Goal: Information Seeking & Learning: Learn about a topic

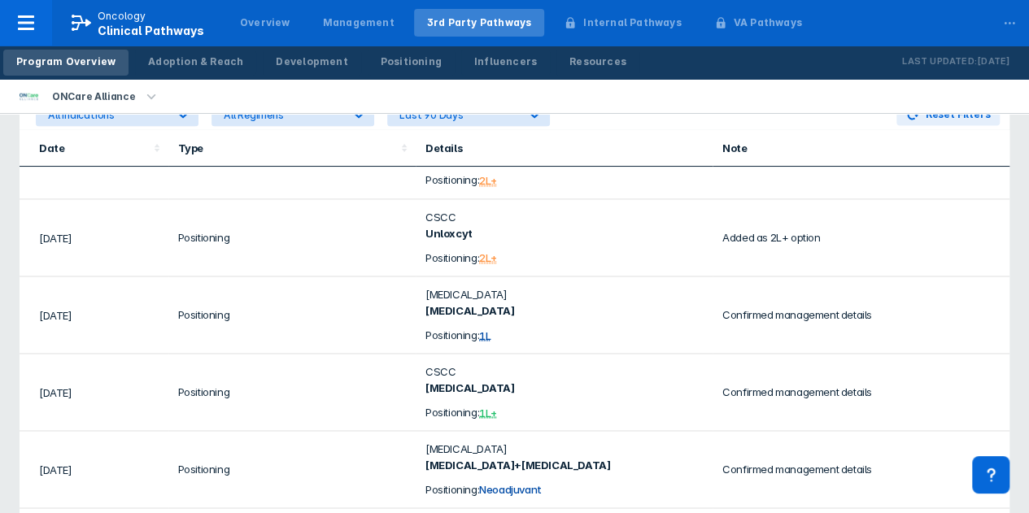
scroll to position [163, 0]
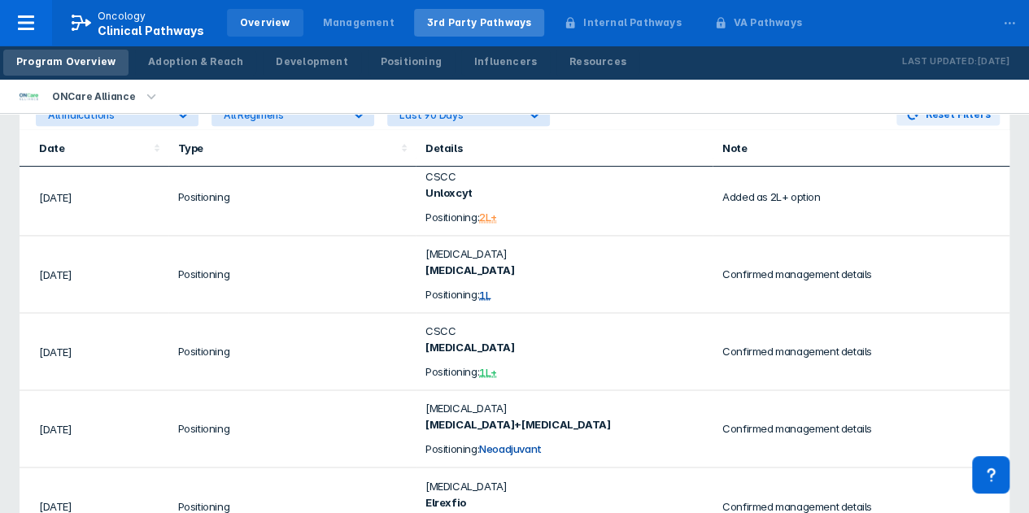
scroll to position [200, 0]
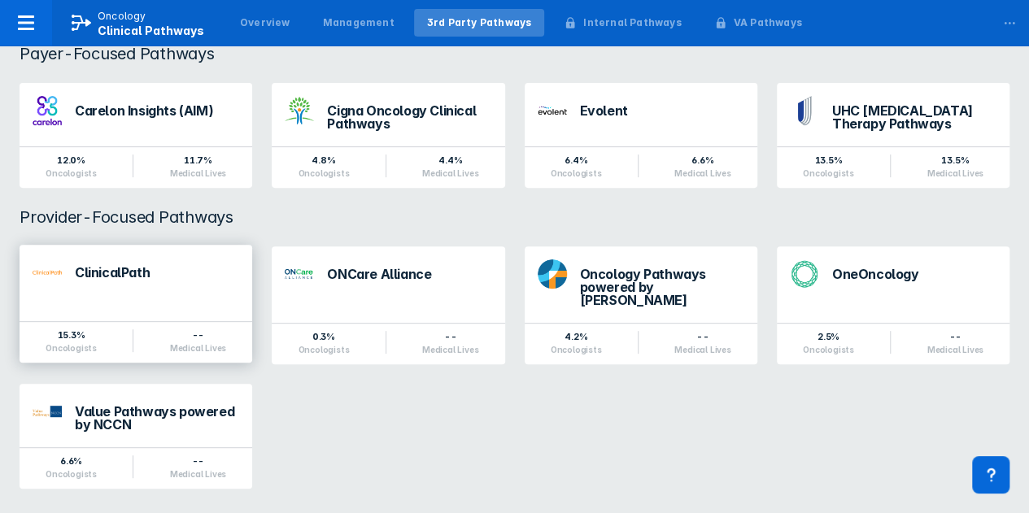
click at [92, 295] on div "ClinicalPath" at bounding box center [136, 272] width 233 height 55
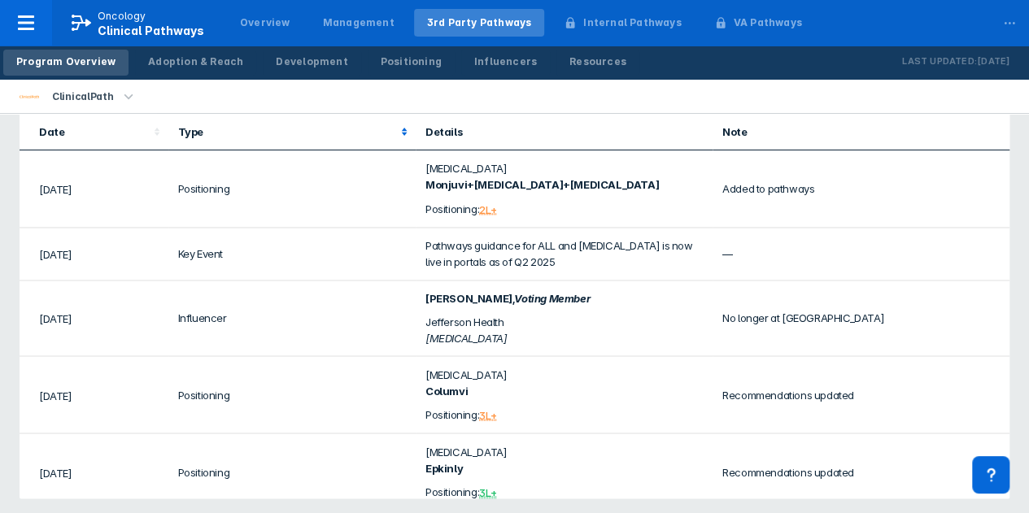
scroll to position [1138, 0]
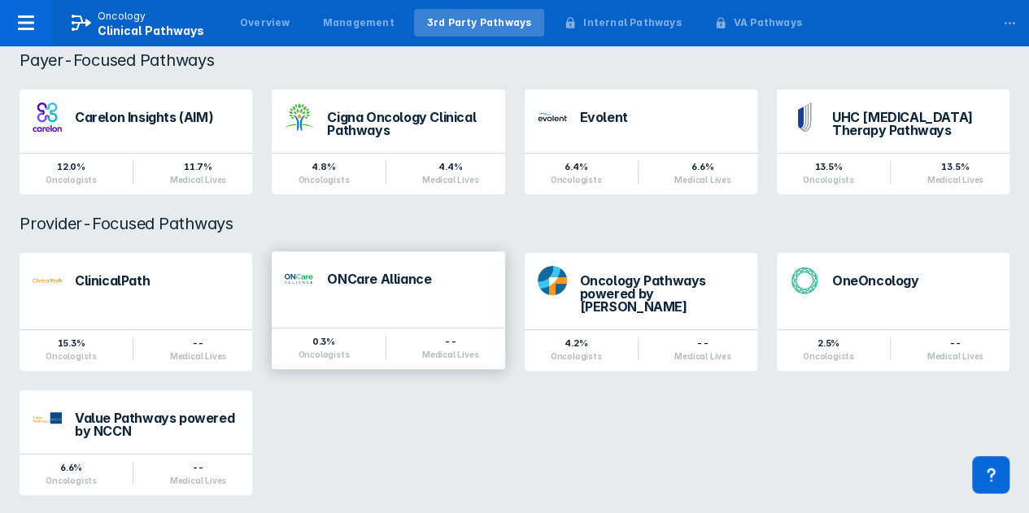
scroll to position [200, 0]
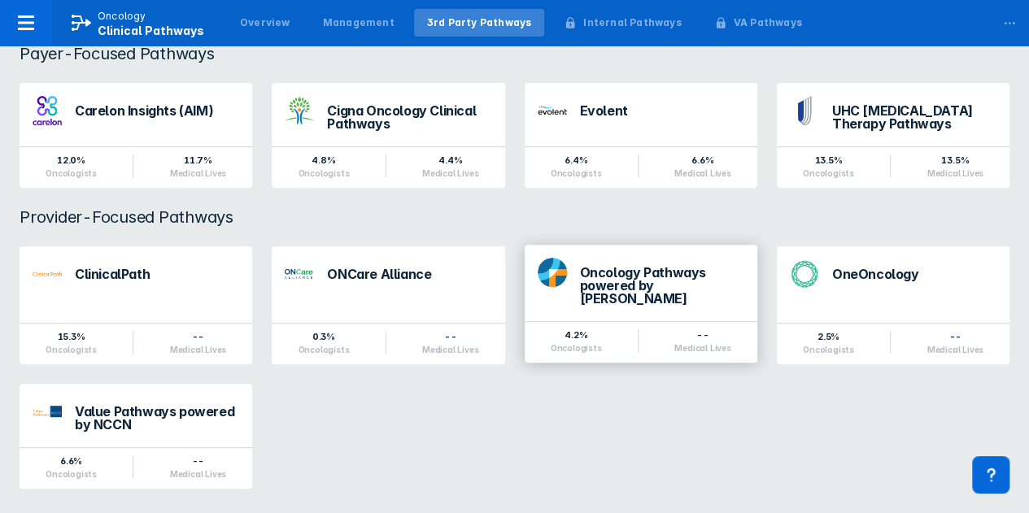
click at [638, 280] on div "Oncology Pathways powered by [PERSON_NAME]" at bounding box center [662, 285] width 164 height 39
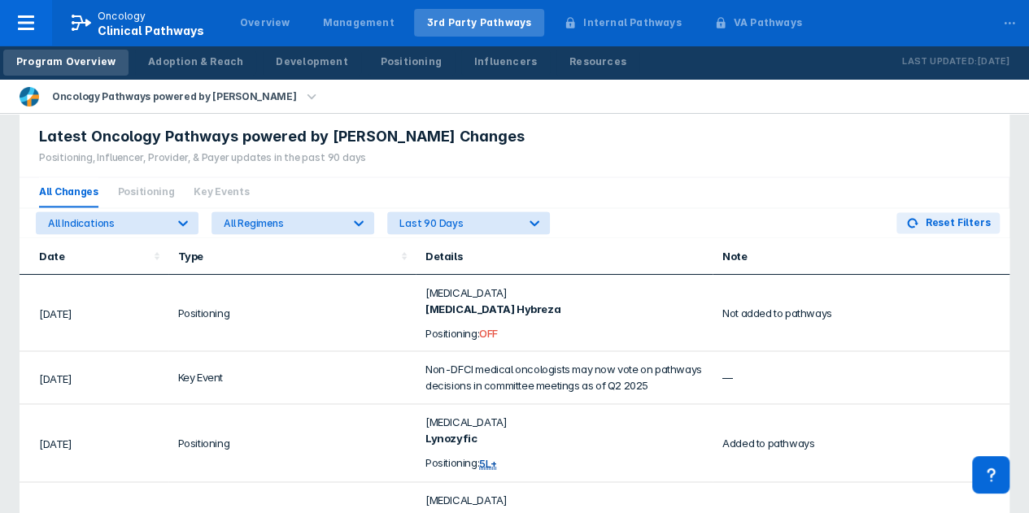
scroll to position [1016, 0]
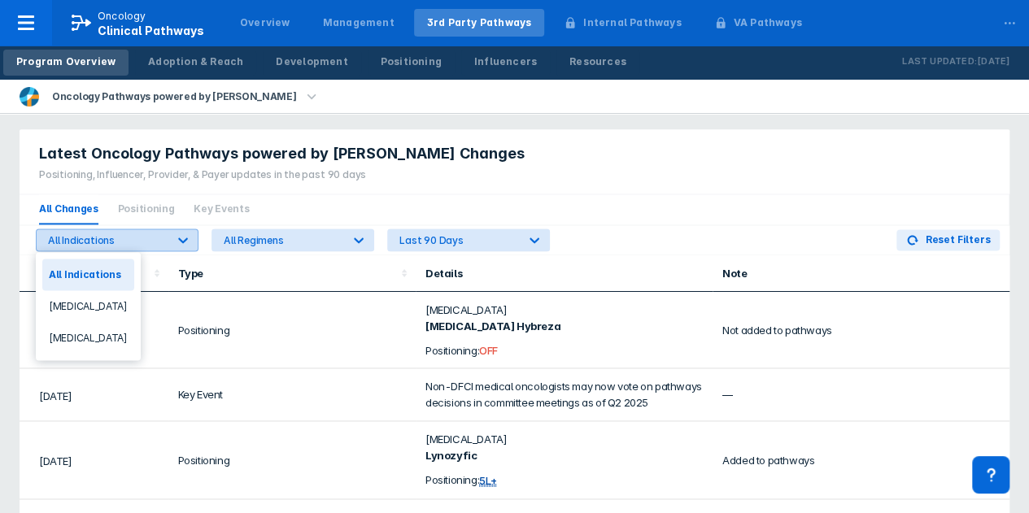
click at [186, 235] on icon at bounding box center [183, 240] width 16 height 16
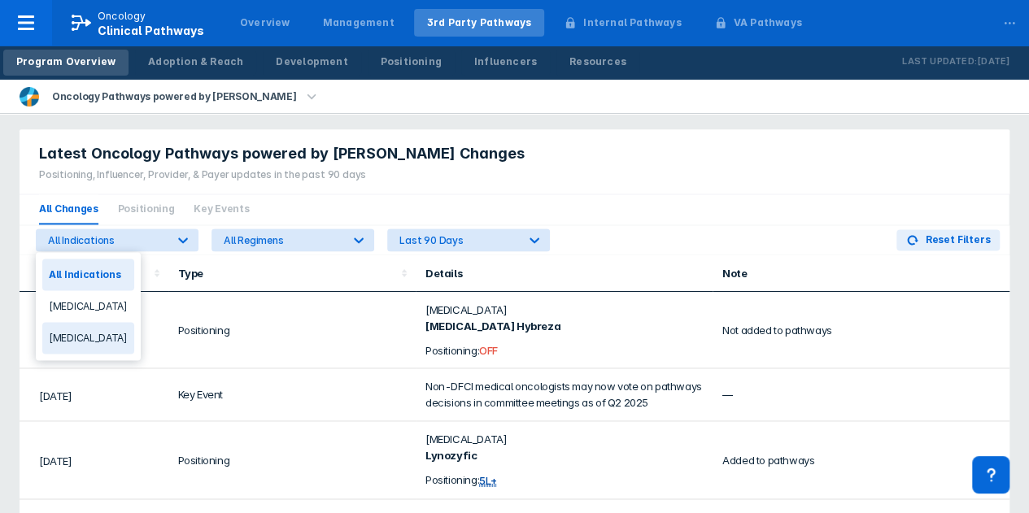
click at [62, 334] on div "[MEDICAL_DATA]" at bounding box center [88, 338] width 92 height 32
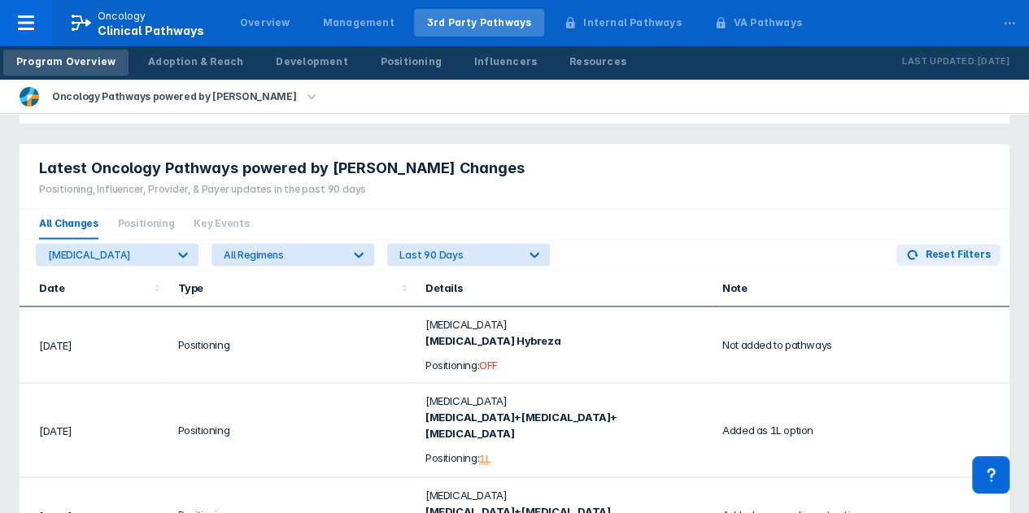
scroll to position [997, 0]
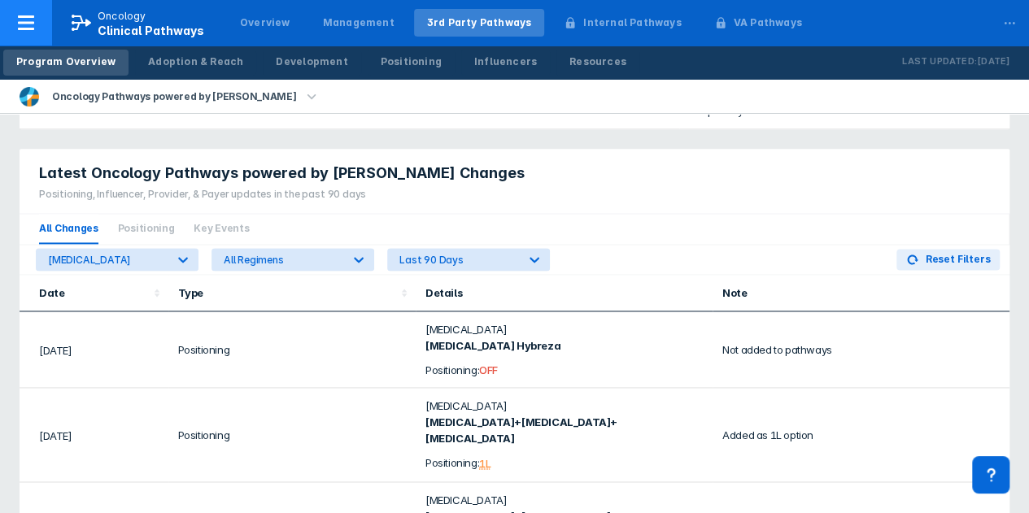
scroll to position [200, 0]
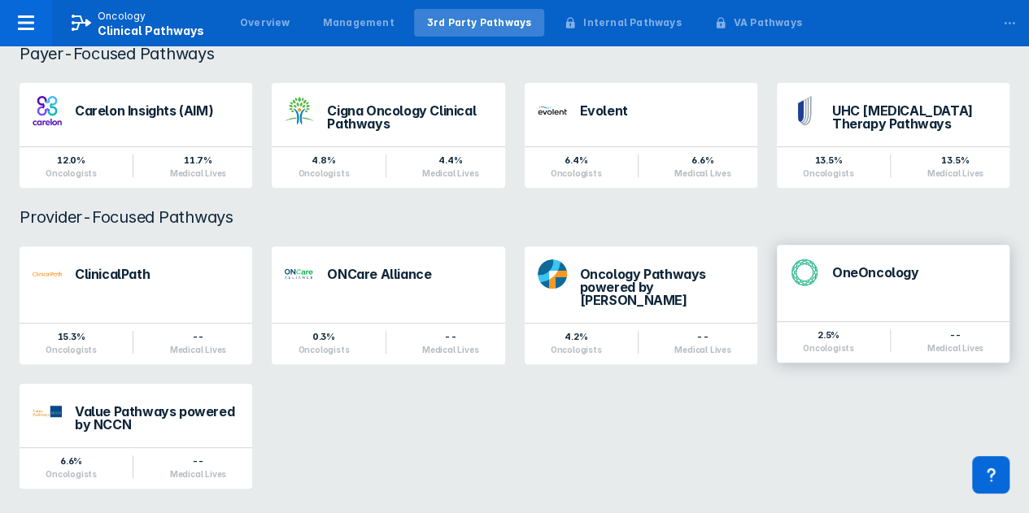
click at [880, 286] on div "OneOncology" at bounding box center [914, 276] width 164 height 21
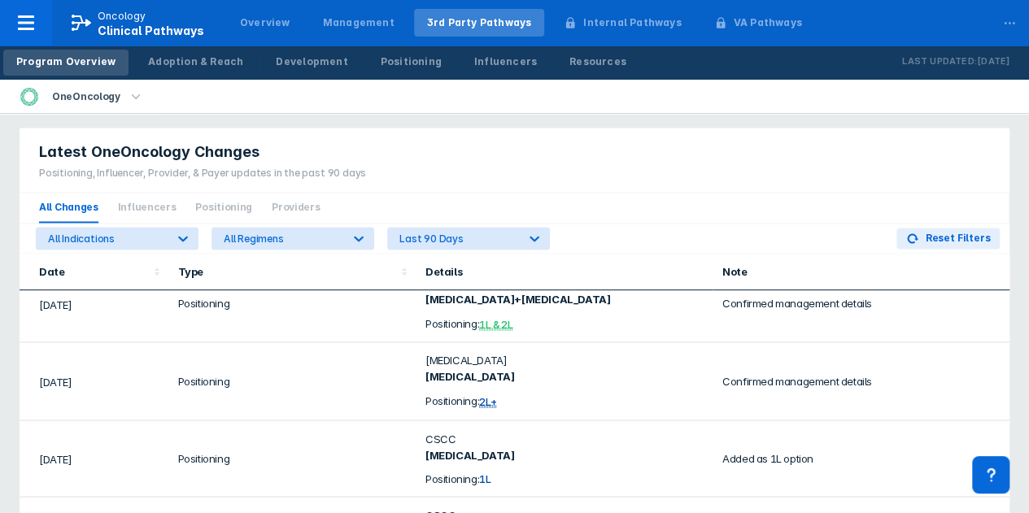
scroll to position [488, 0]
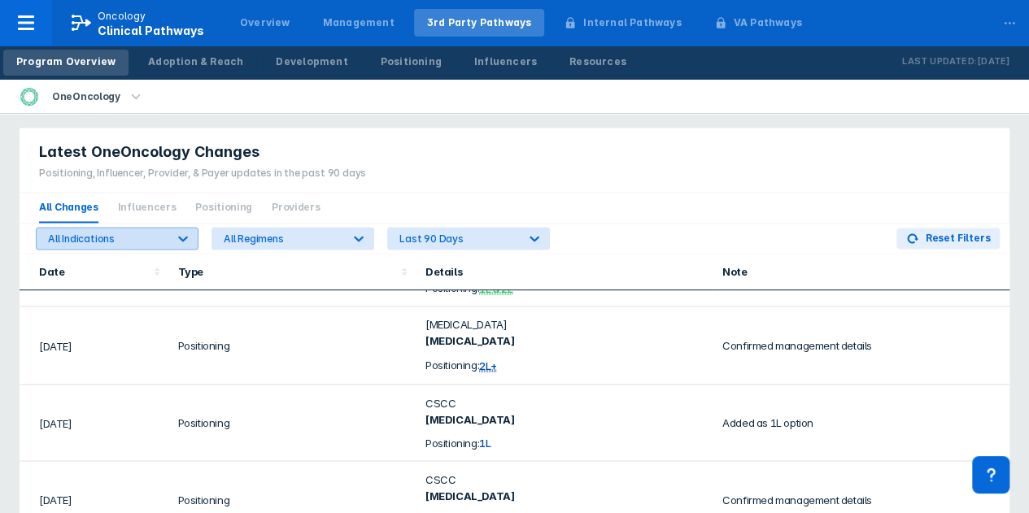
click at [186, 236] on icon at bounding box center [183, 239] width 10 height 6
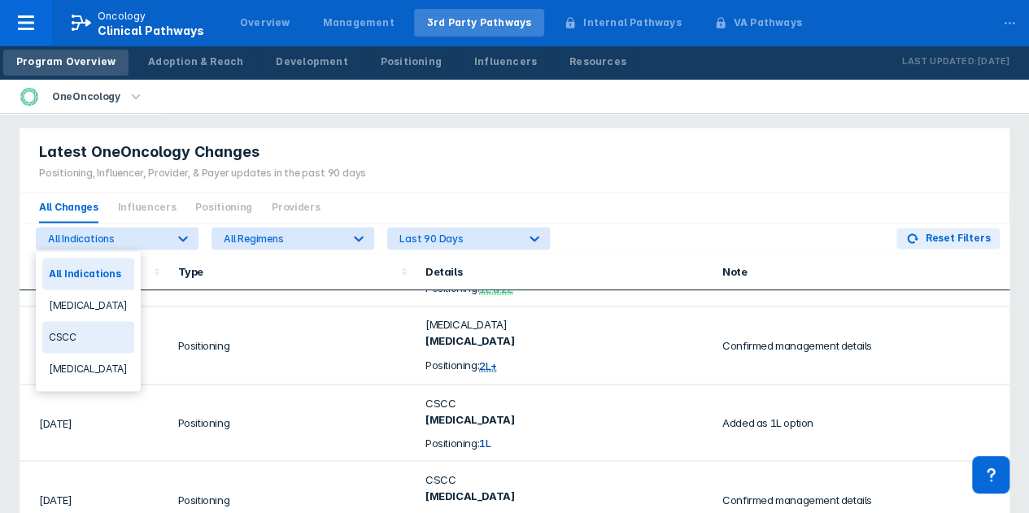
click at [63, 330] on div "CSCC" at bounding box center [88, 337] width 92 height 32
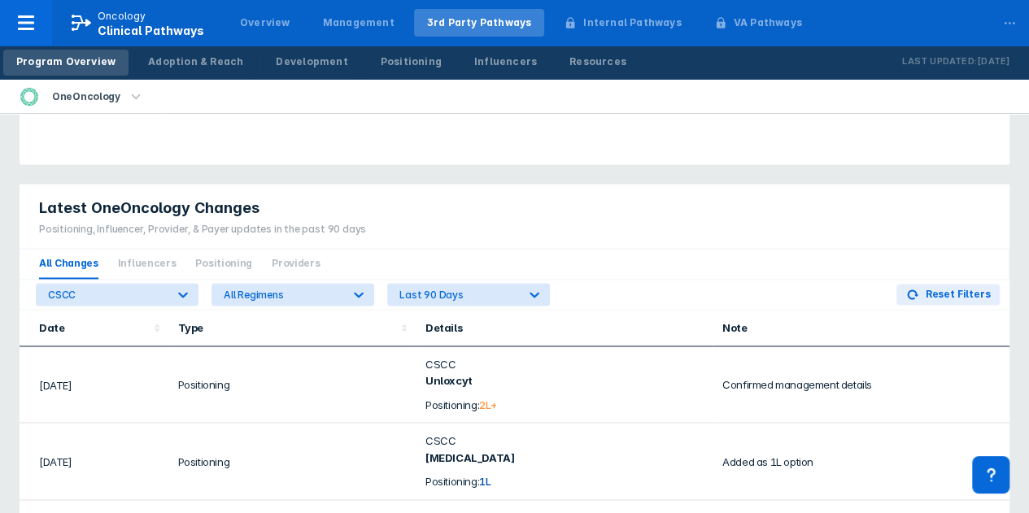
scroll to position [1058, 0]
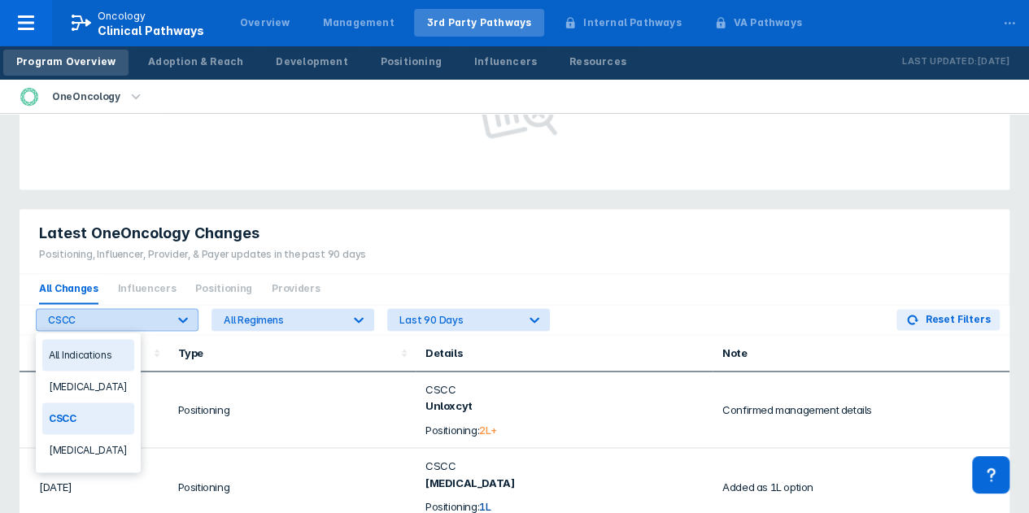
click at [186, 317] on icon at bounding box center [183, 320] width 10 height 6
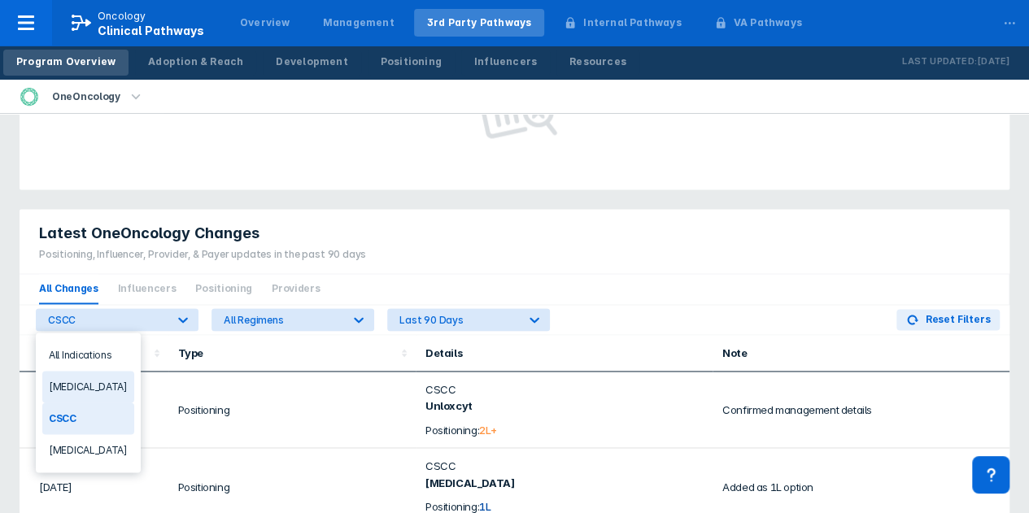
click at [80, 387] on div "[MEDICAL_DATA]" at bounding box center [88, 387] width 92 height 32
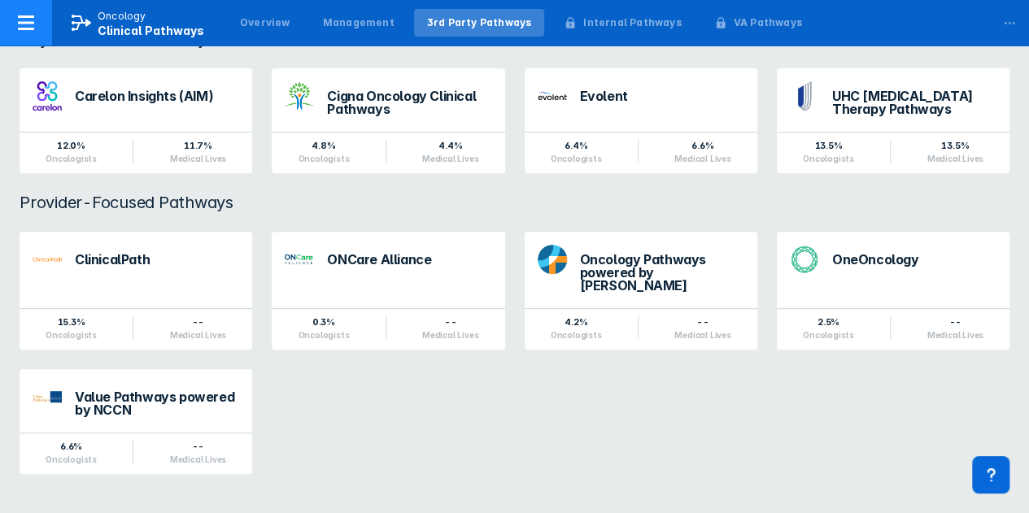
scroll to position [200, 0]
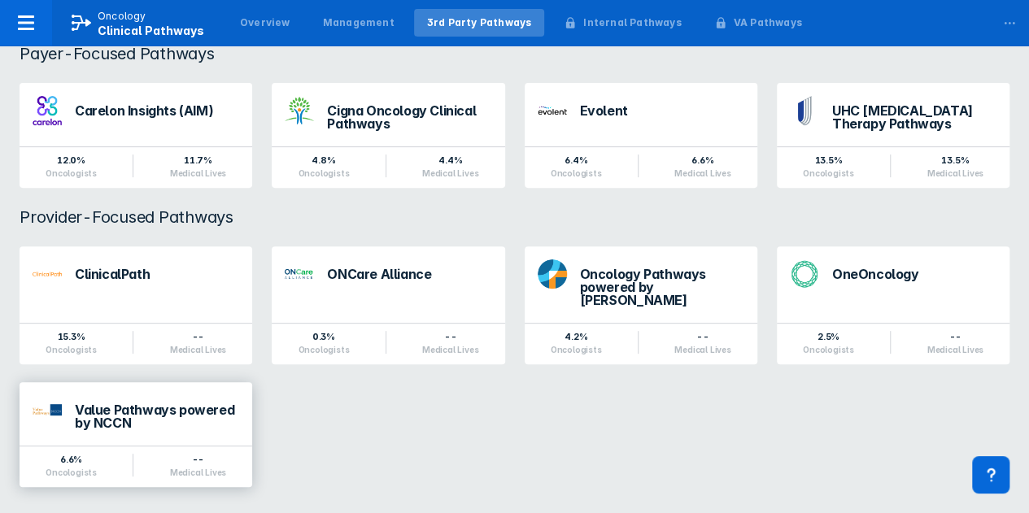
click at [153, 409] on div "Value Pathways powered by NCCN" at bounding box center [157, 417] width 164 height 26
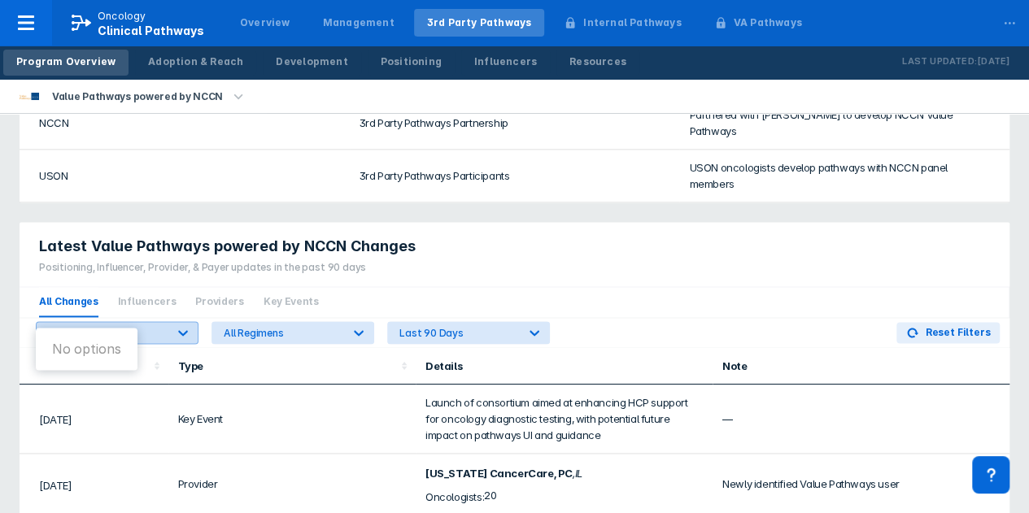
click at [186, 330] on icon at bounding box center [183, 333] width 10 height 6
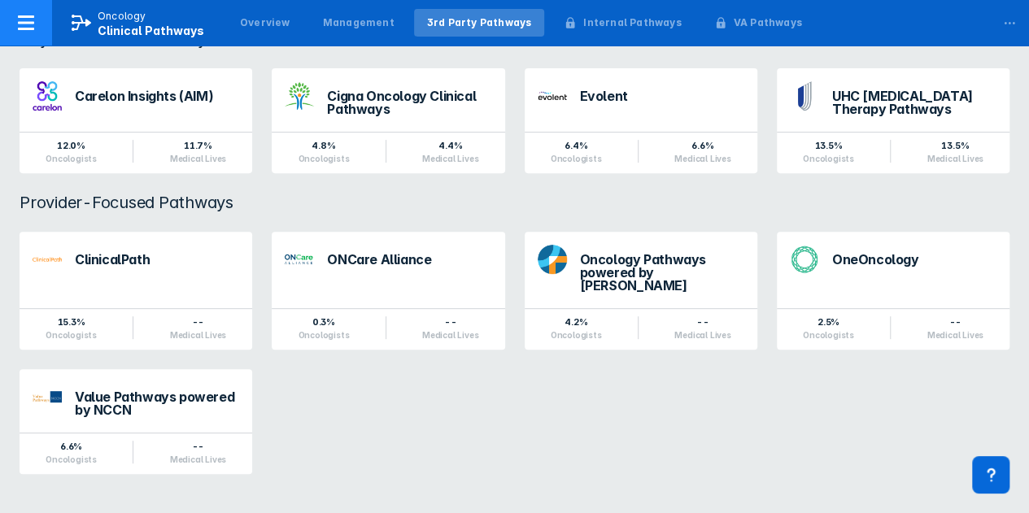
scroll to position [200, 0]
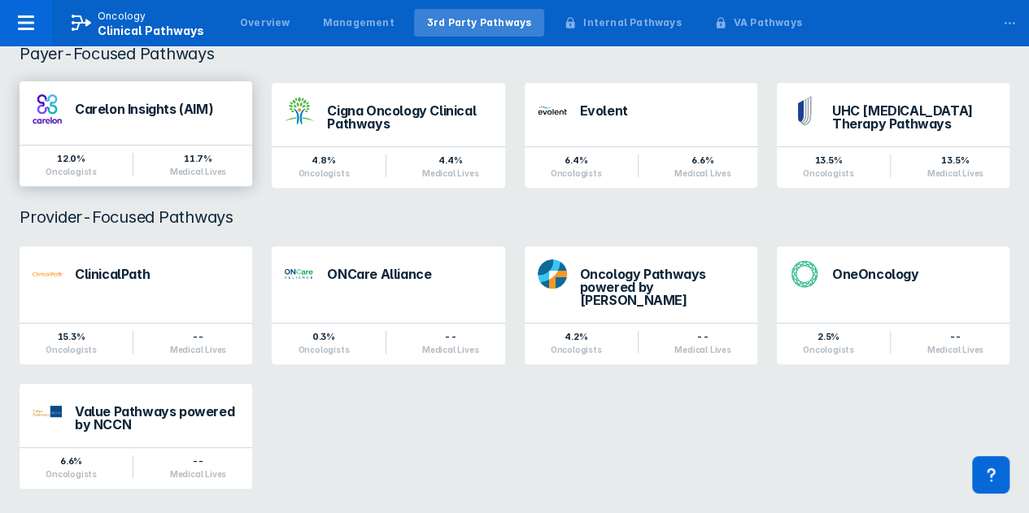
click at [118, 109] on div "Carelon Insights (AIM)" at bounding box center [157, 109] width 164 height 13
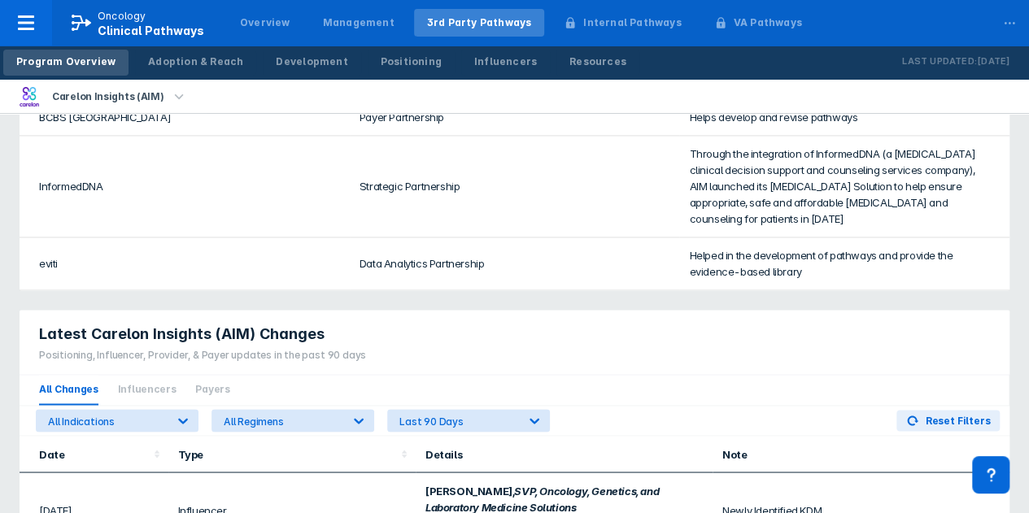
scroll to position [1302, 0]
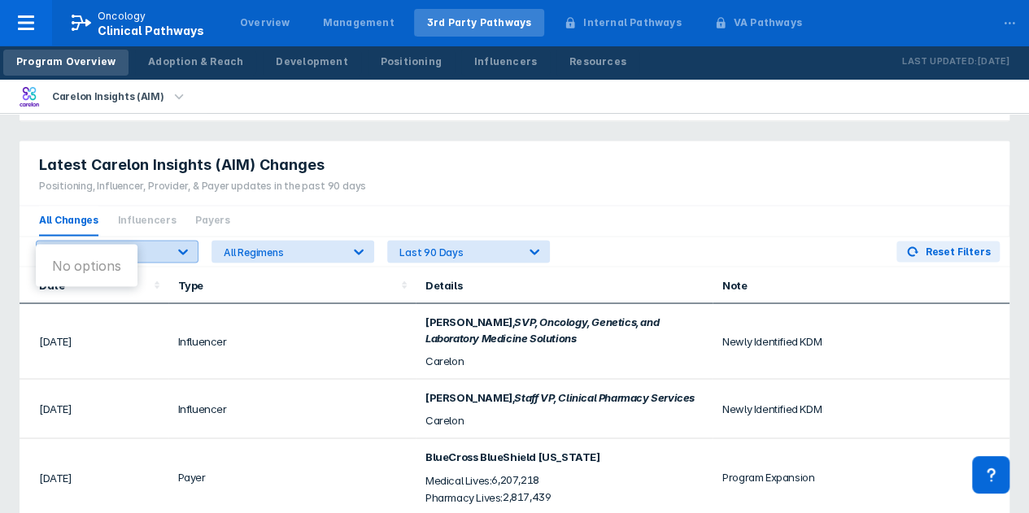
click at [184, 243] on icon at bounding box center [183, 251] width 16 height 16
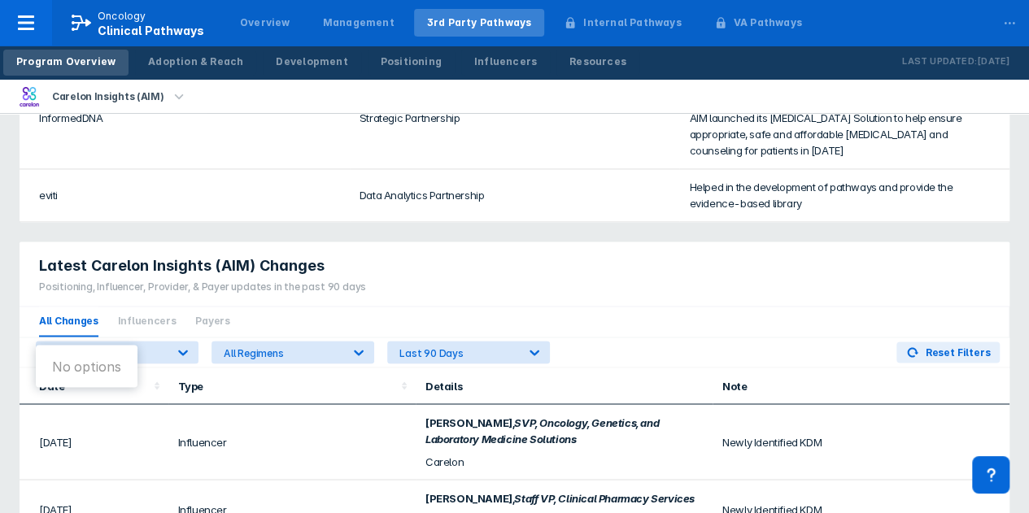
scroll to position [1193, 0]
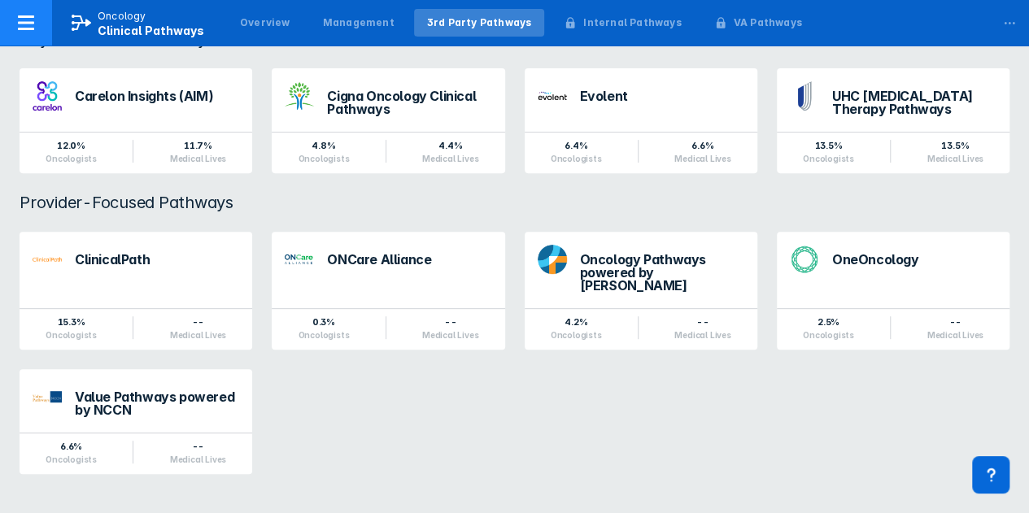
scroll to position [200, 0]
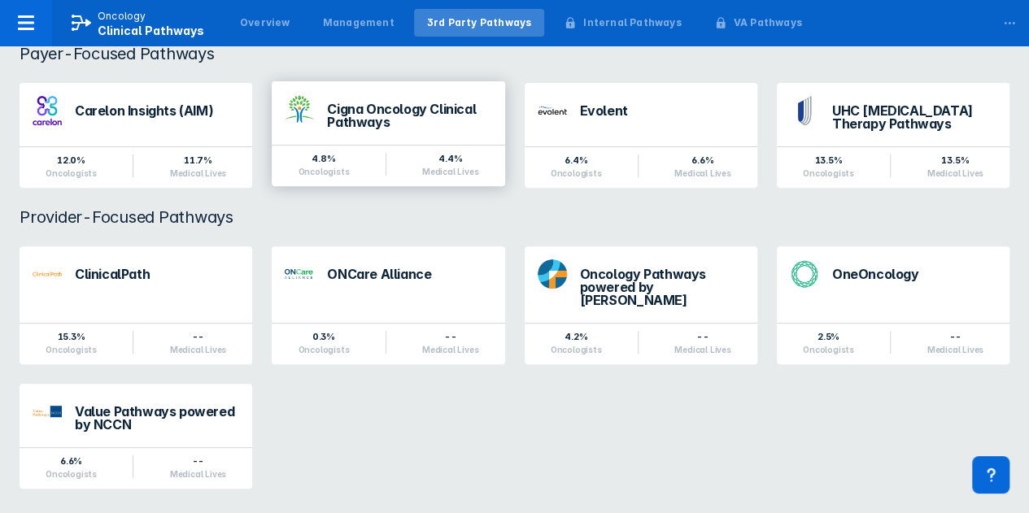
click at [363, 112] on div "Cigna Oncology Clinical Pathways" at bounding box center [409, 116] width 164 height 26
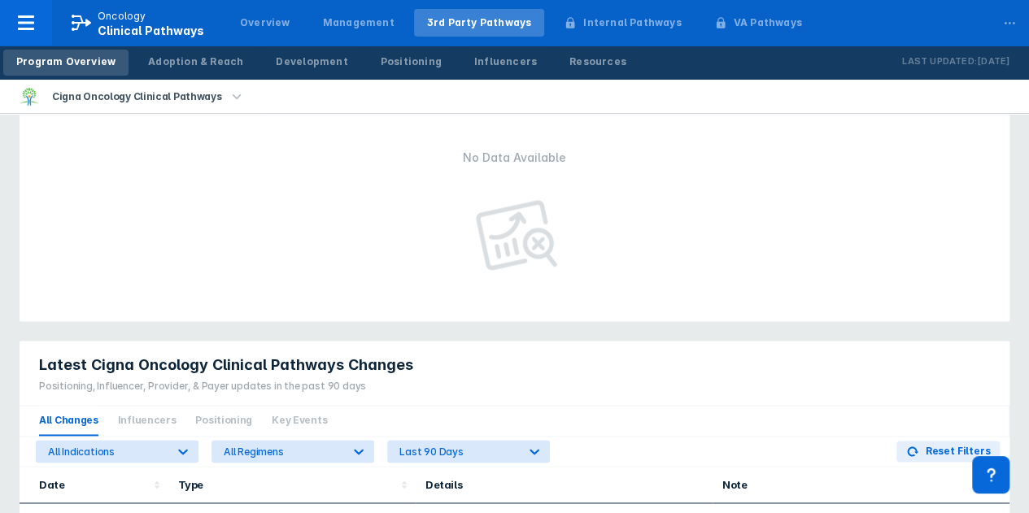
scroll to position [895, 0]
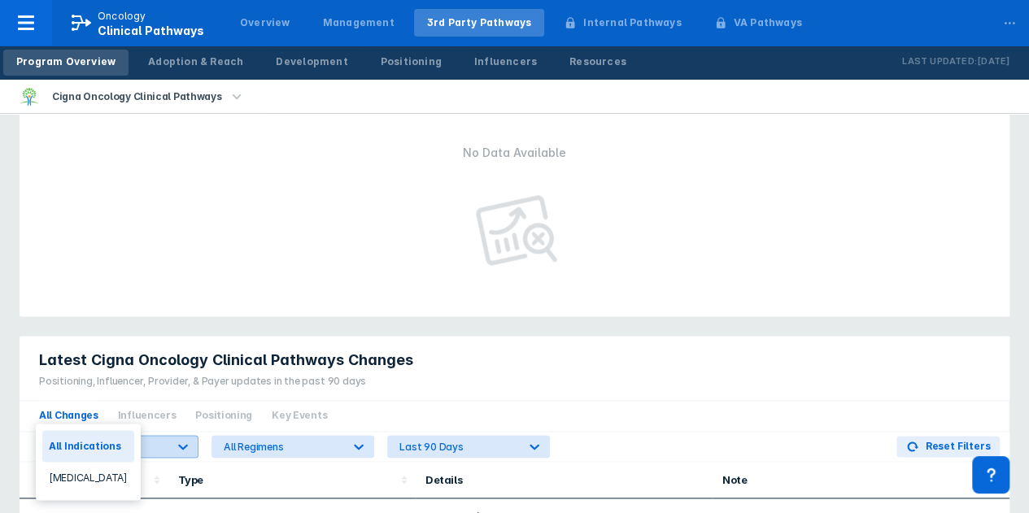
click at [185, 439] on icon at bounding box center [183, 447] width 16 height 16
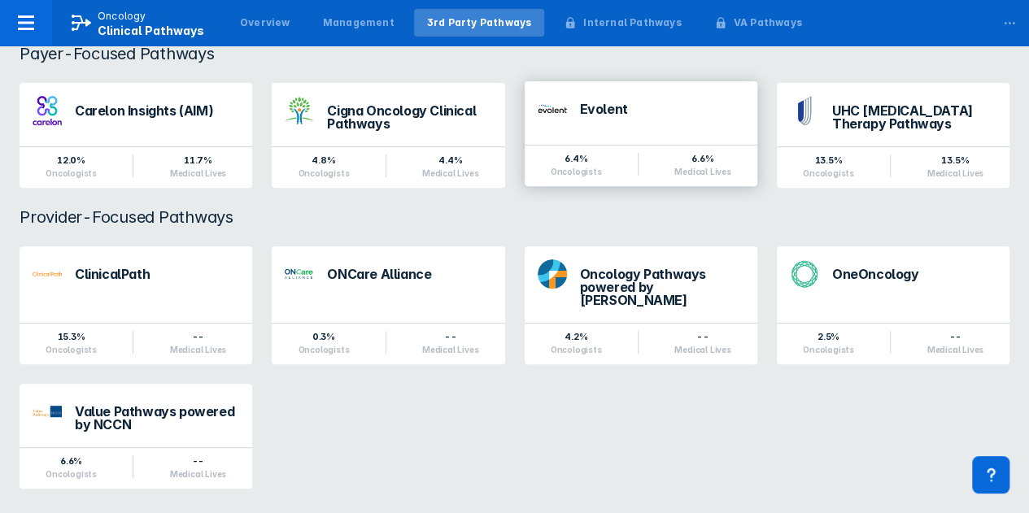
click at [609, 105] on div "Evolent" at bounding box center [662, 109] width 164 height 13
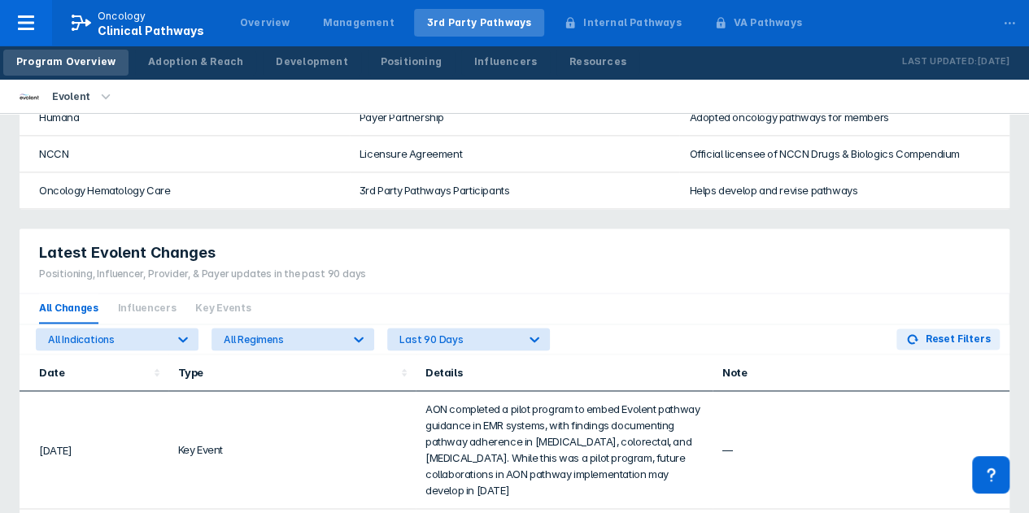
scroll to position [1058, 0]
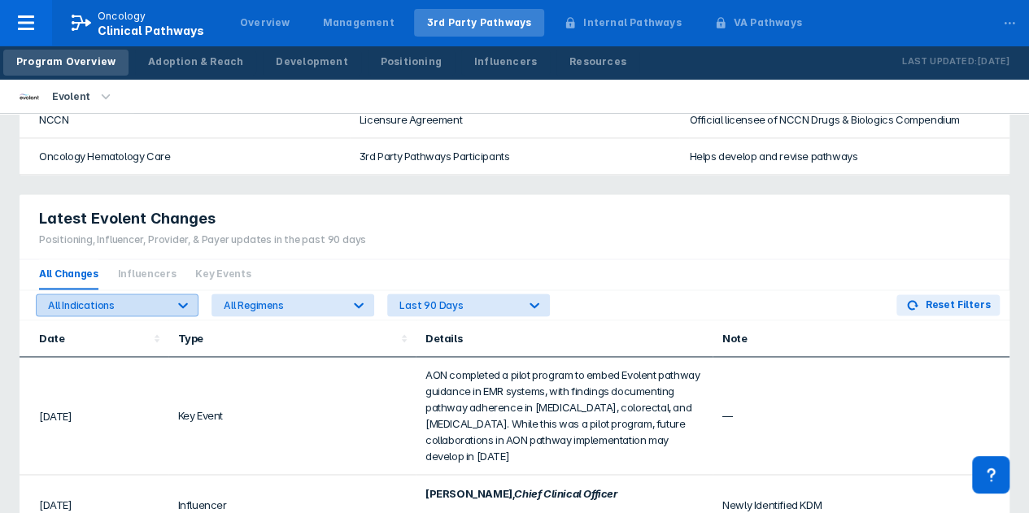
click at [184, 299] on icon at bounding box center [183, 305] width 16 height 16
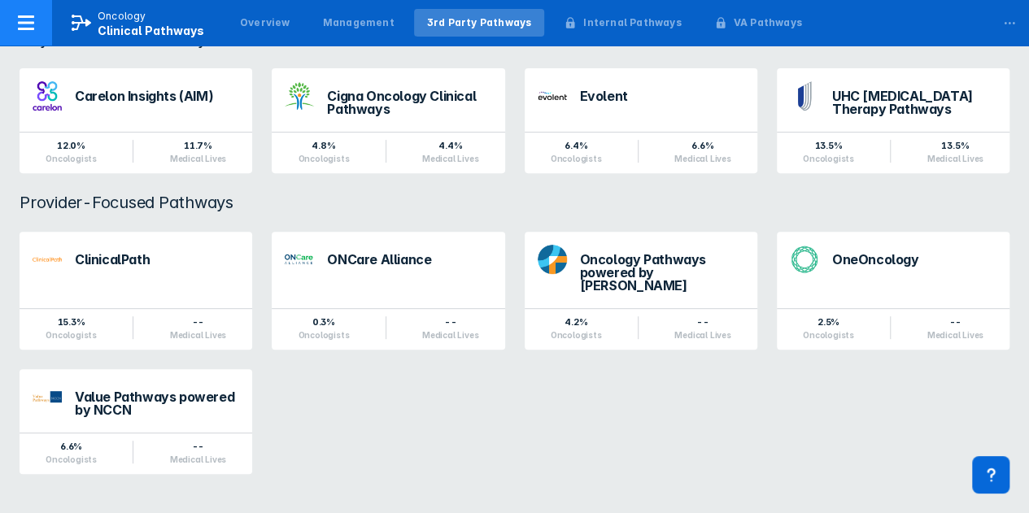
scroll to position [200, 0]
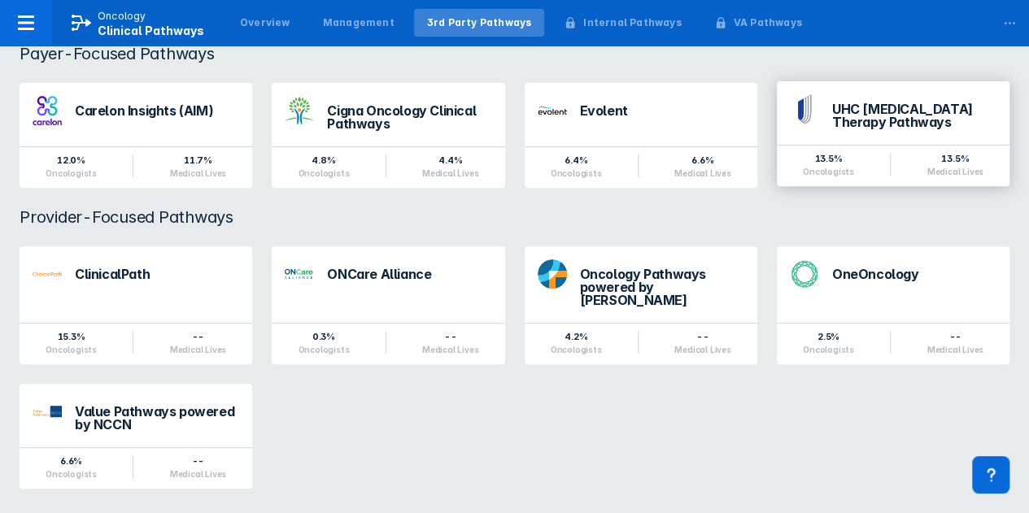
click at [868, 107] on div "UHC [MEDICAL_DATA] Therapy Pathways" at bounding box center [914, 116] width 164 height 26
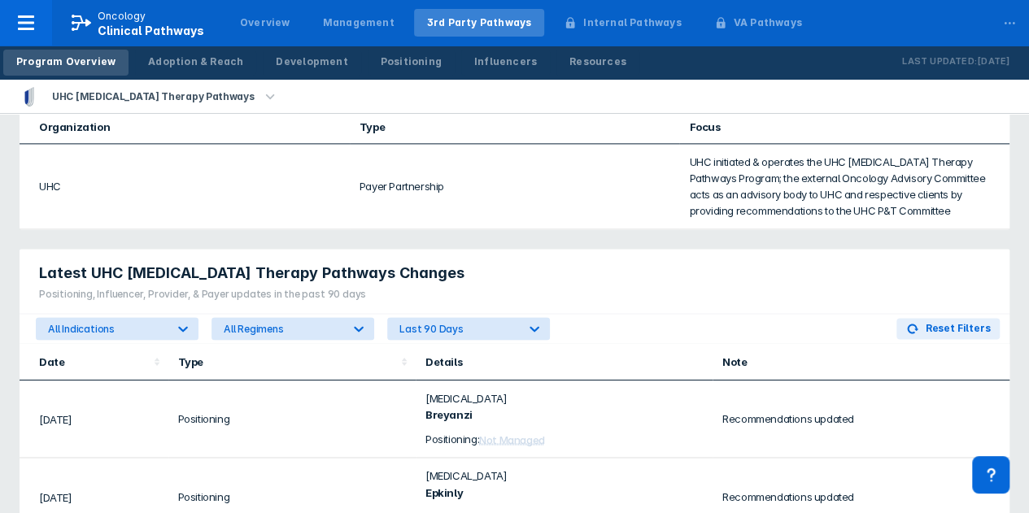
scroll to position [1058, 0]
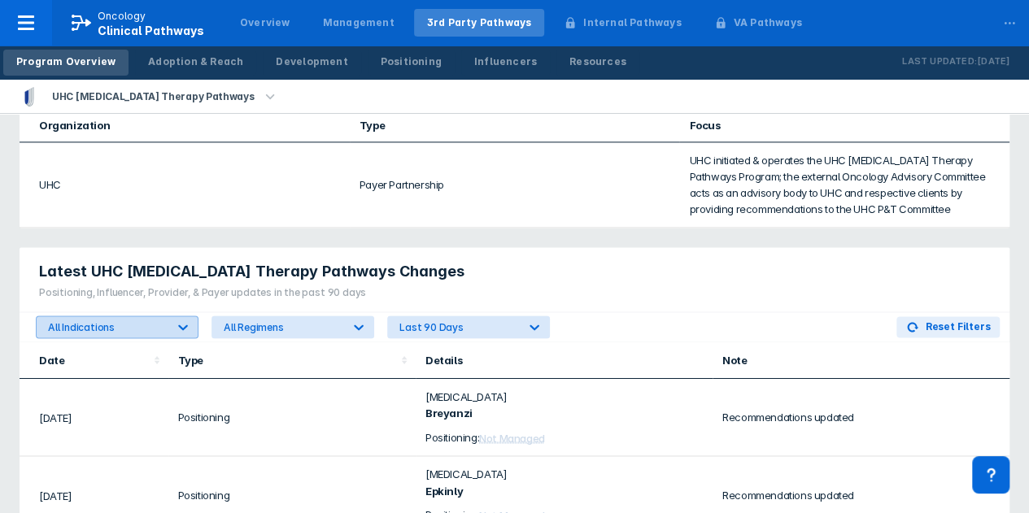
click at [179, 325] on icon at bounding box center [183, 328] width 10 height 6
click at [277, 142] on td "UHC" at bounding box center [185, 184] width 330 height 85
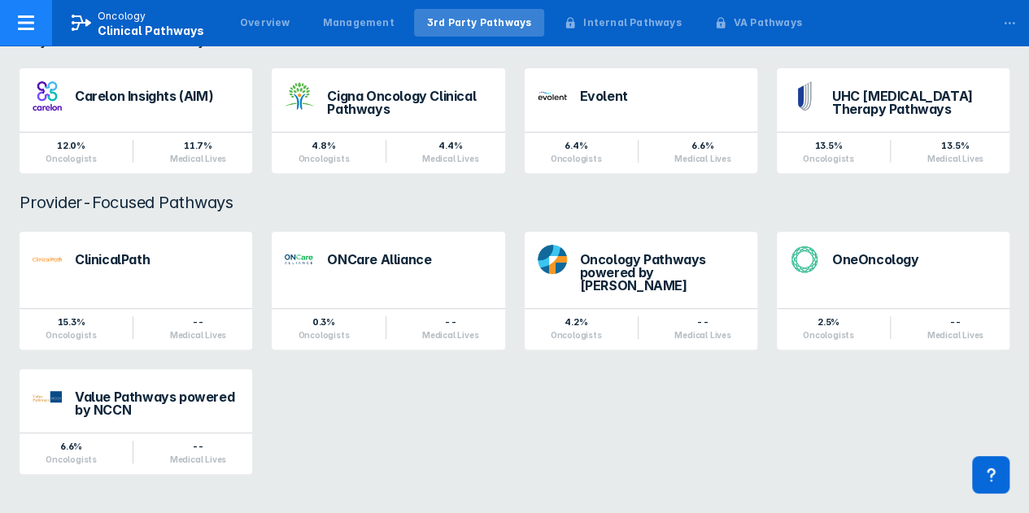
scroll to position [200, 0]
